Goal: Information Seeking & Learning: Check status

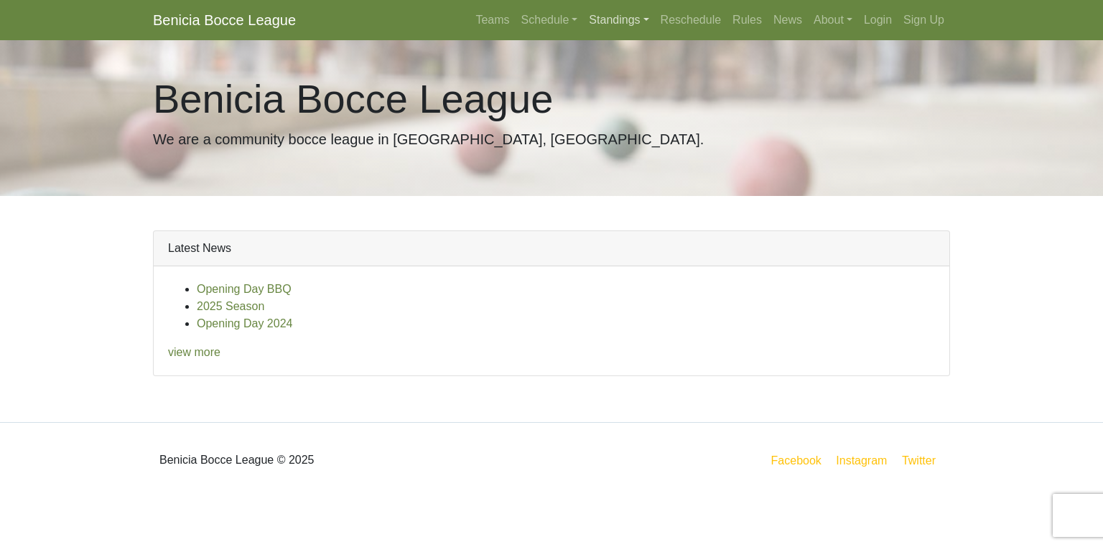
click at [620, 24] on link "Standings" at bounding box center [618, 20] width 71 height 29
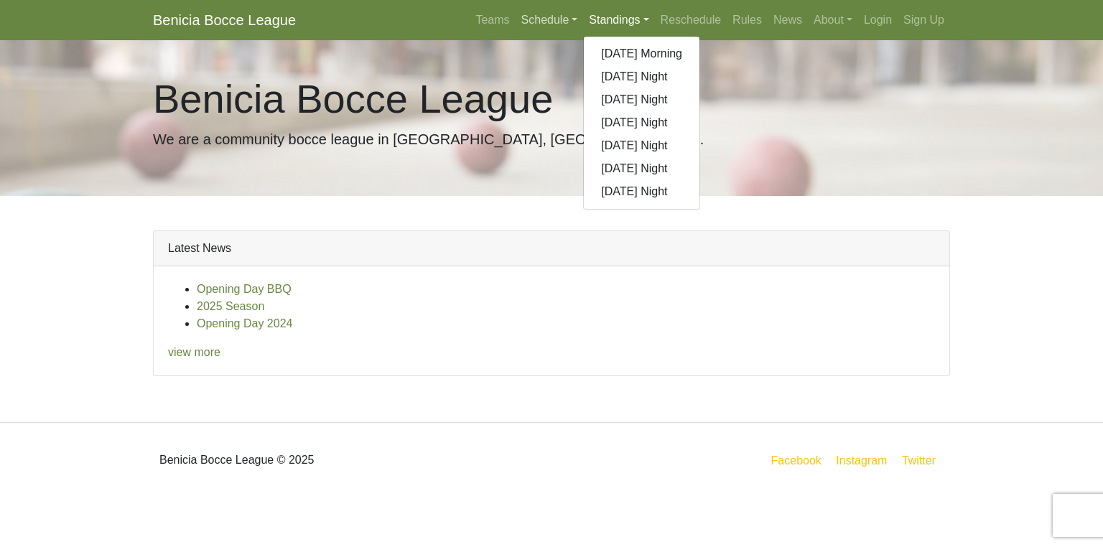
click at [533, 17] on link "Schedule" at bounding box center [550, 20] width 68 height 29
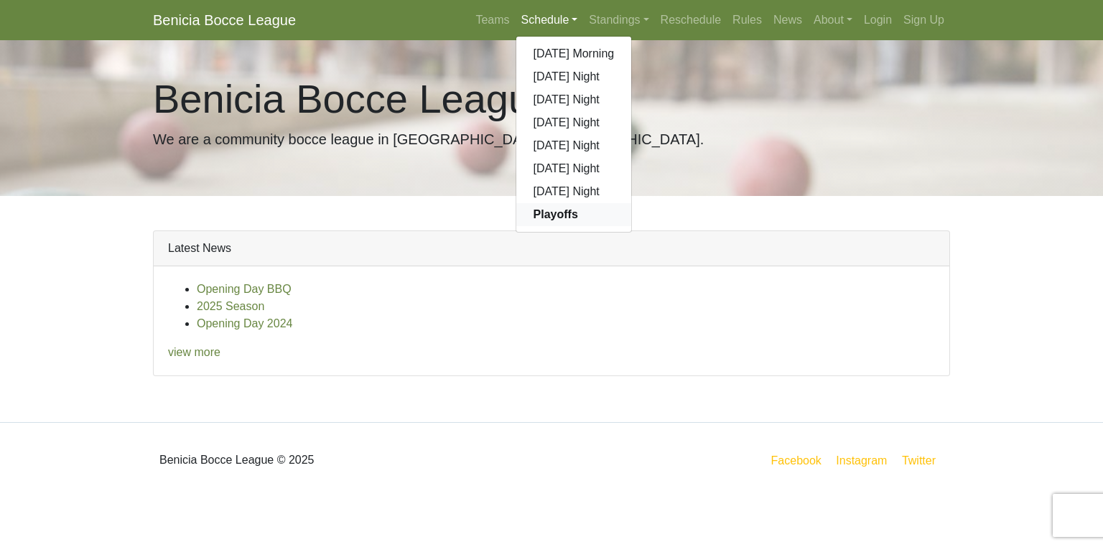
click at [558, 220] on strong "Playoffs" at bounding box center [556, 214] width 45 height 12
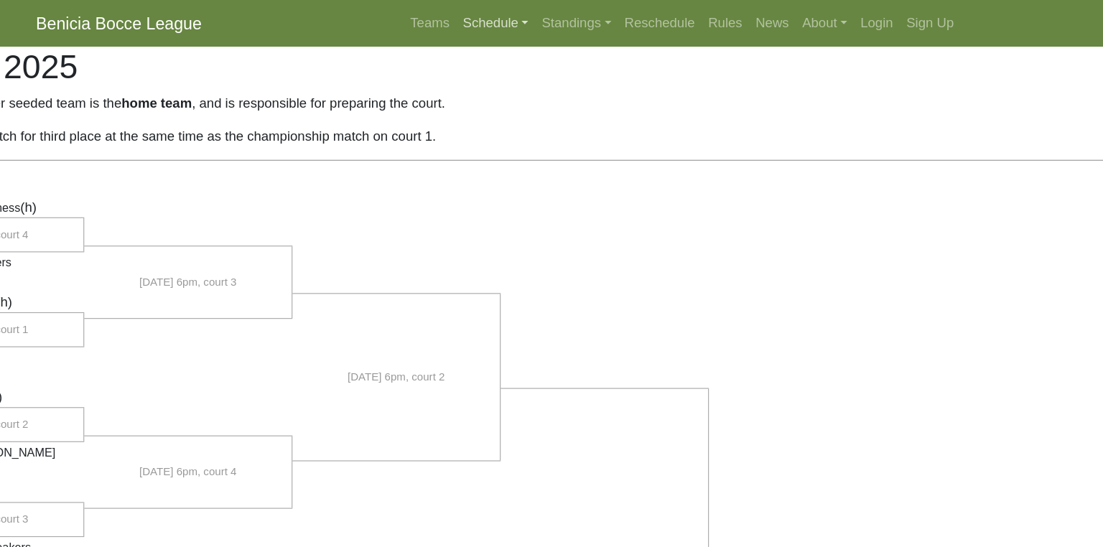
click at [550, 21] on link "Schedule" at bounding box center [550, 20] width 68 height 29
